Goal: Transaction & Acquisition: Purchase product/service

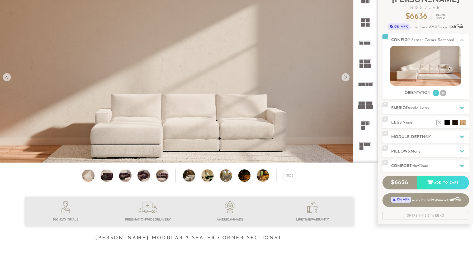
scroll to position [43, 0]
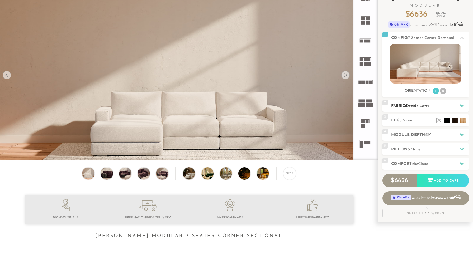
click at [422, 107] on span "Decide Later" at bounding box center [417, 106] width 23 height 4
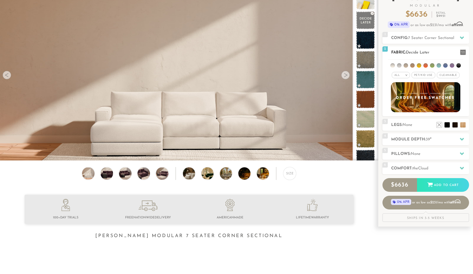
click at [427, 75] on span "Pet/Kid Use x" at bounding box center [423, 75] width 24 height 6
click at [450, 75] on span "Cleanable x" at bounding box center [449, 75] width 23 height 6
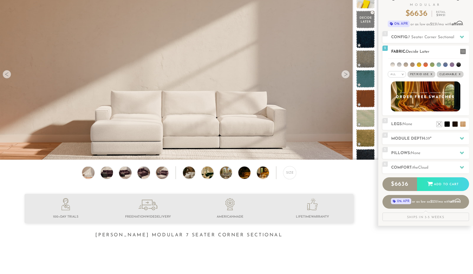
scroll to position [44, 0]
click at [403, 74] on em ">" at bounding box center [402, 74] width 4 height 3
click at [398, 112] on li "Durable" at bounding box center [397, 111] width 18 height 7
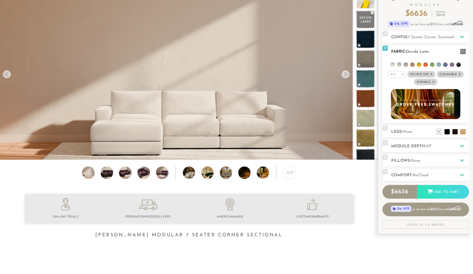
click at [402, 75] on em ">" at bounding box center [402, 74] width 4 height 3
click at [464, 81] on div "All > All Tier Family Popular Durable Luxury Pet/Kid Use x Cleanable x Popular …" at bounding box center [425, 78] width 87 height 15
click at [400, 65] on li at bounding box center [399, 65] width 4 height 4
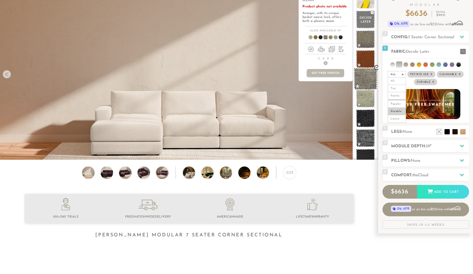
click at [366, 83] on span at bounding box center [365, 79] width 23 height 22
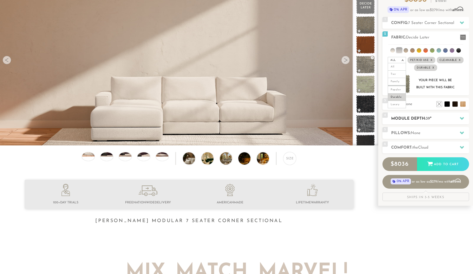
scroll to position [60, 0]
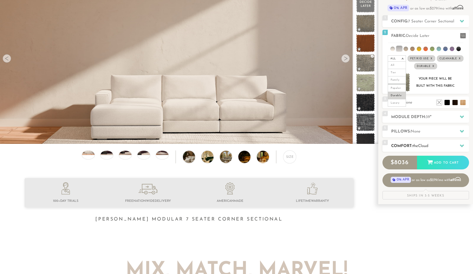
click at [437, 145] on h2 "Comfort: the Cloud" at bounding box center [430, 146] width 78 height 6
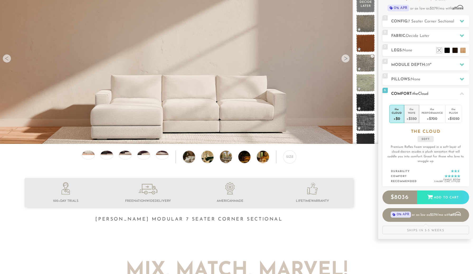
click at [414, 116] on div "+$350" at bounding box center [411, 119] width 10 height 8
click at [433, 113] on div "Performance" at bounding box center [431, 113] width 21 height 4
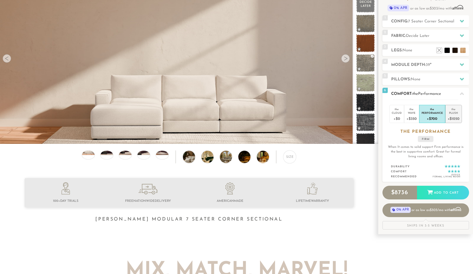
click at [453, 114] on div "Plush" at bounding box center [453, 113] width 12 height 4
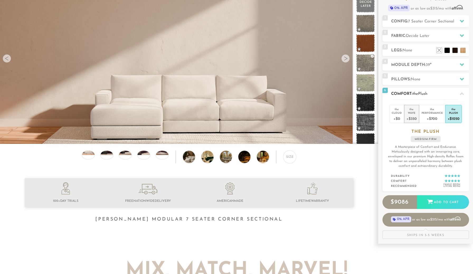
click at [413, 116] on div "+$350" at bounding box center [411, 119] width 10 height 8
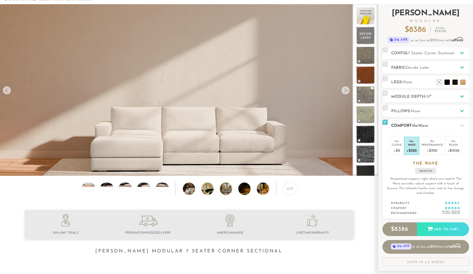
scroll to position [28, 0]
click at [450, 51] on span "7 Seater Corner Sectional" at bounding box center [431, 53] width 46 height 4
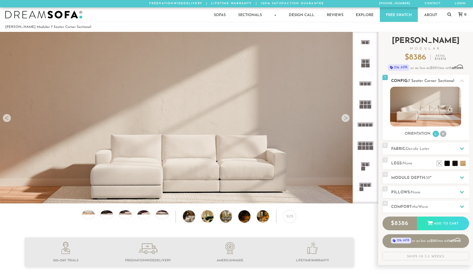
scroll to position [0, 0]
click at [421, 177] on h2 "Module Depth: 39 "" at bounding box center [430, 178] width 78 height 6
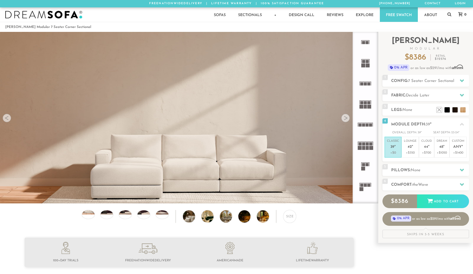
click at [168, 15] on div "Sofas Sofas Sofa Sleepers Modular Sofas Sectionals Sectionals Sectional Sleeper…" at bounding box center [236, 14] width 473 height 15
